Goal: Transaction & Acquisition: Purchase product/service

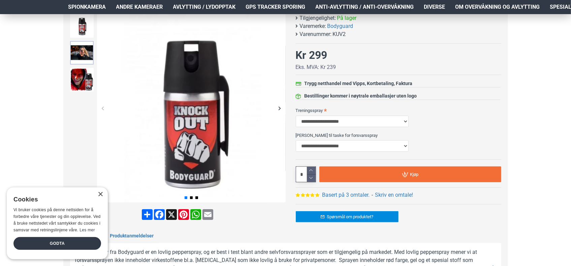
click at [84, 55] on img at bounding box center [82, 53] width 24 height 24
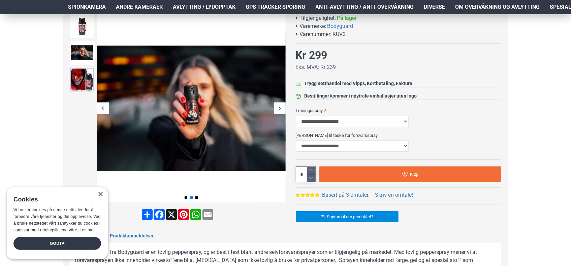
click at [85, 76] on img at bounding box center [82, 80] width 24 height 24
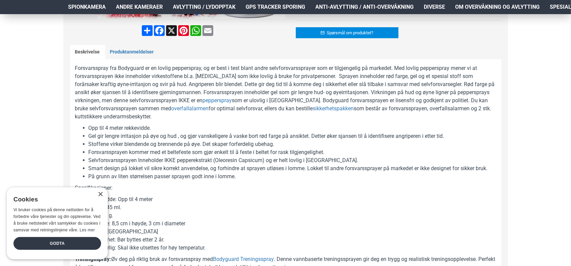
scroll to position [337, 0]
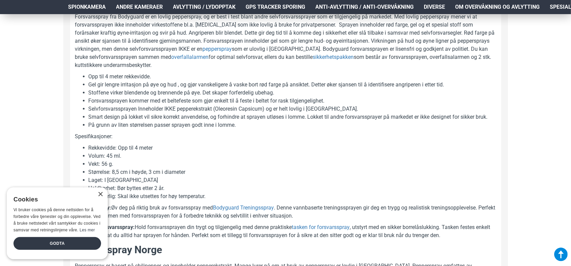
click at [474, 156] on li "Volum: 45 ml." at bounding box center [293, 156] width 408 height 8
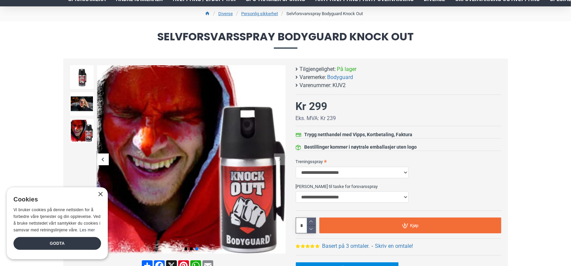
scroll to position [0, 0]
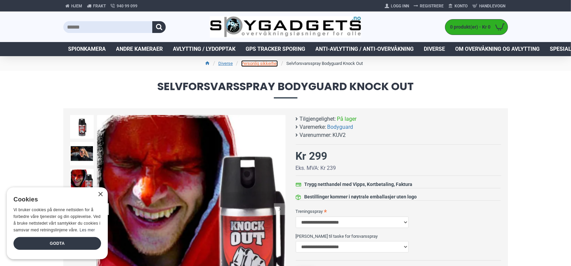
click at [260, 64] on link "Personlig sikkerhet" at bounding box center [259, 63] width 37 height 7
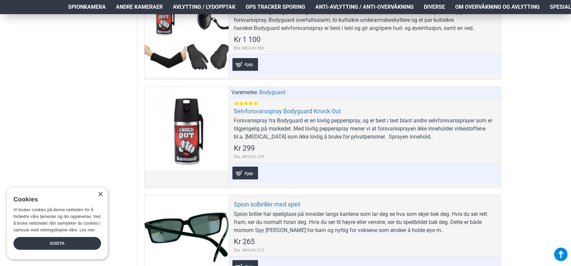
scroll to position [438, 0]
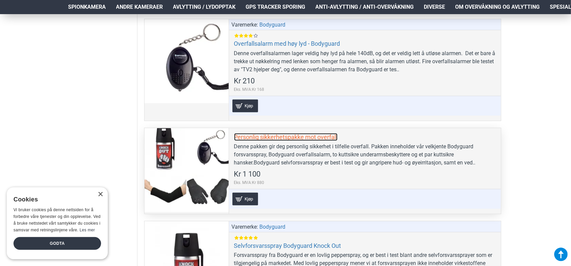
click at [253, 133] on link "Personlig sikkerhetspakke mot overfall" at bounding box center [285, 137] width 103 height 8
